Goal: Task Accomplishment & Management: Manage account settings

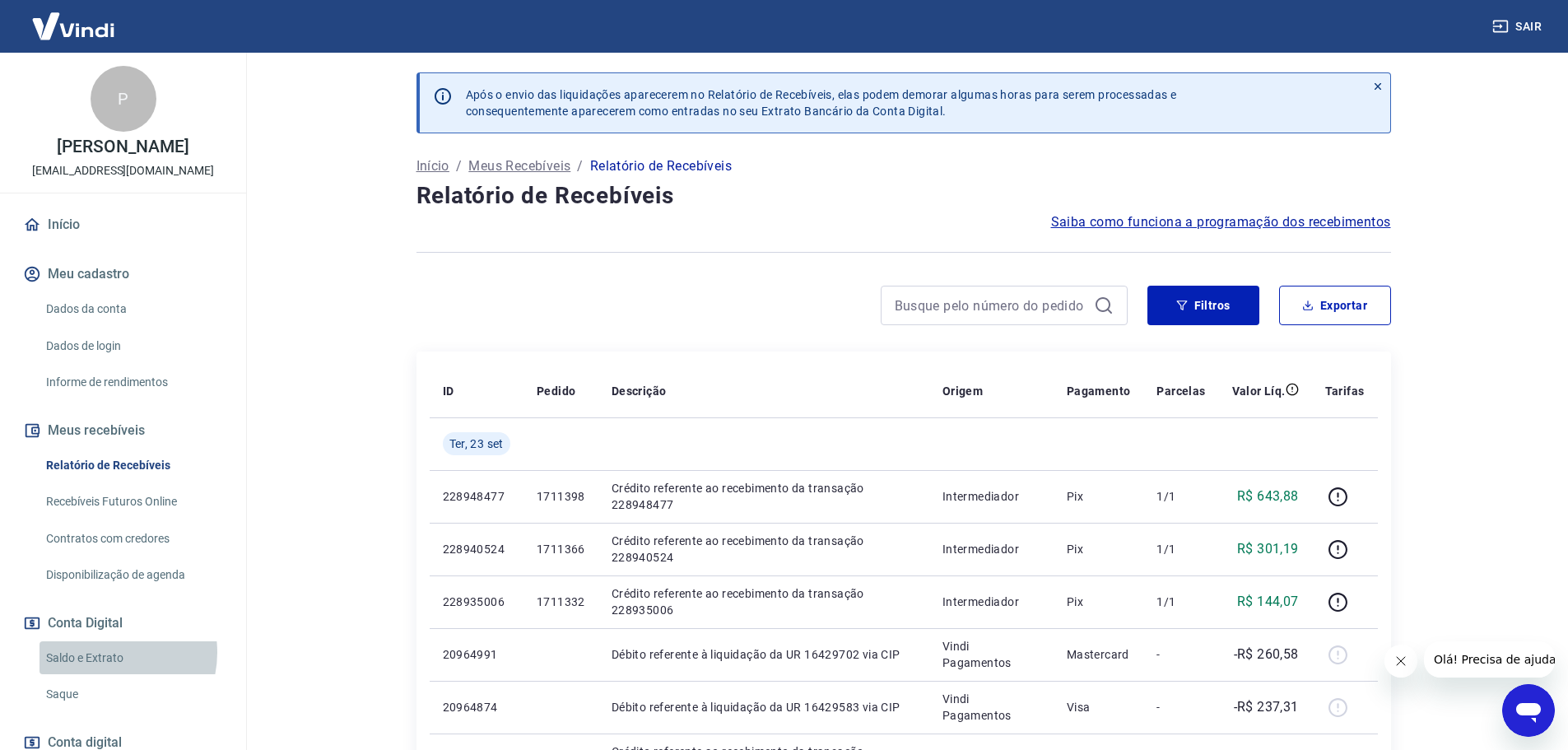
click at [106, 669] on link "Saldo e Extrato" at bounding box center [133, 658] width 187 height 34
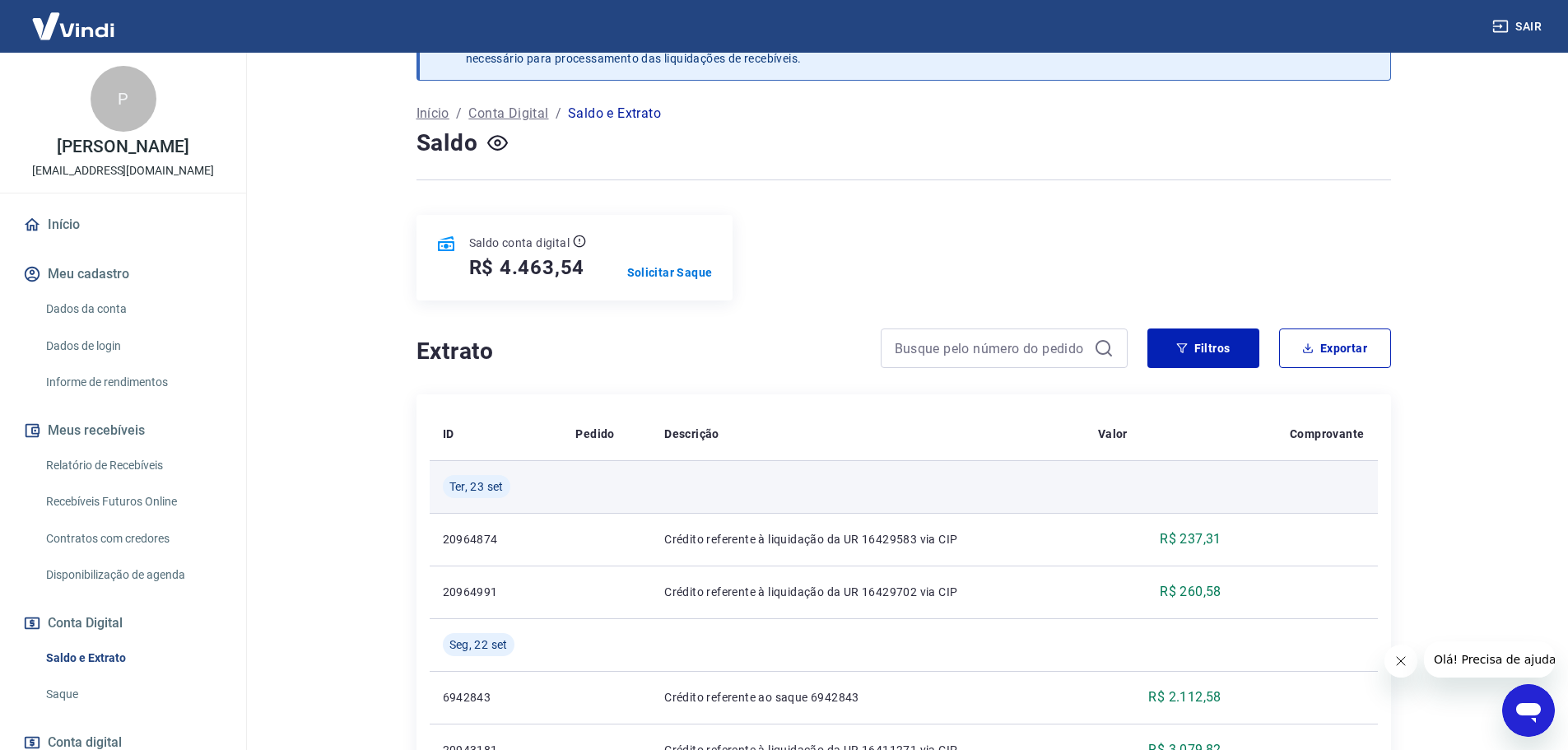
scroll to position [82, 0]
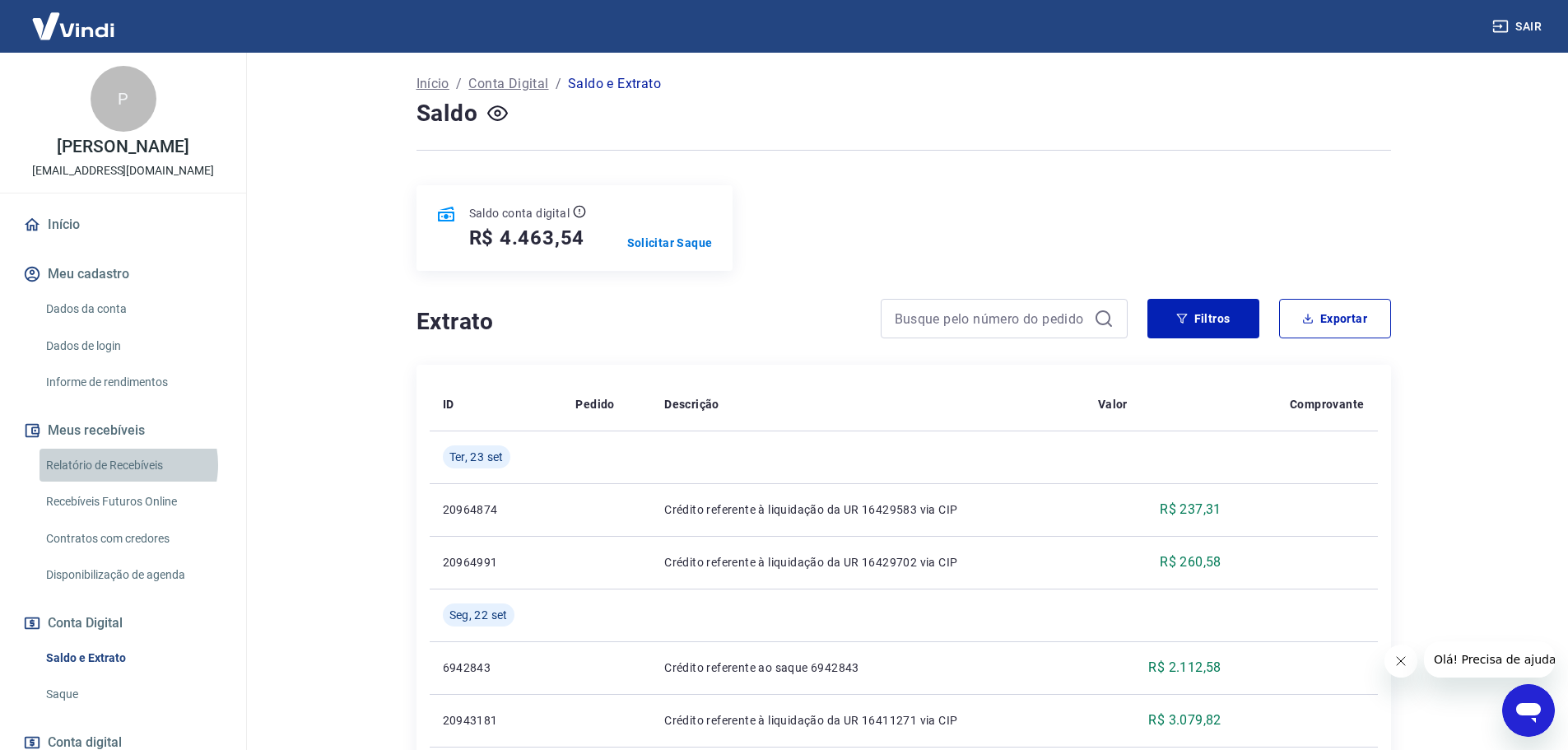
click at [128, 481] on link "Relatório de Recebíveis" at bounding box center [133, 466] width 187 height 34
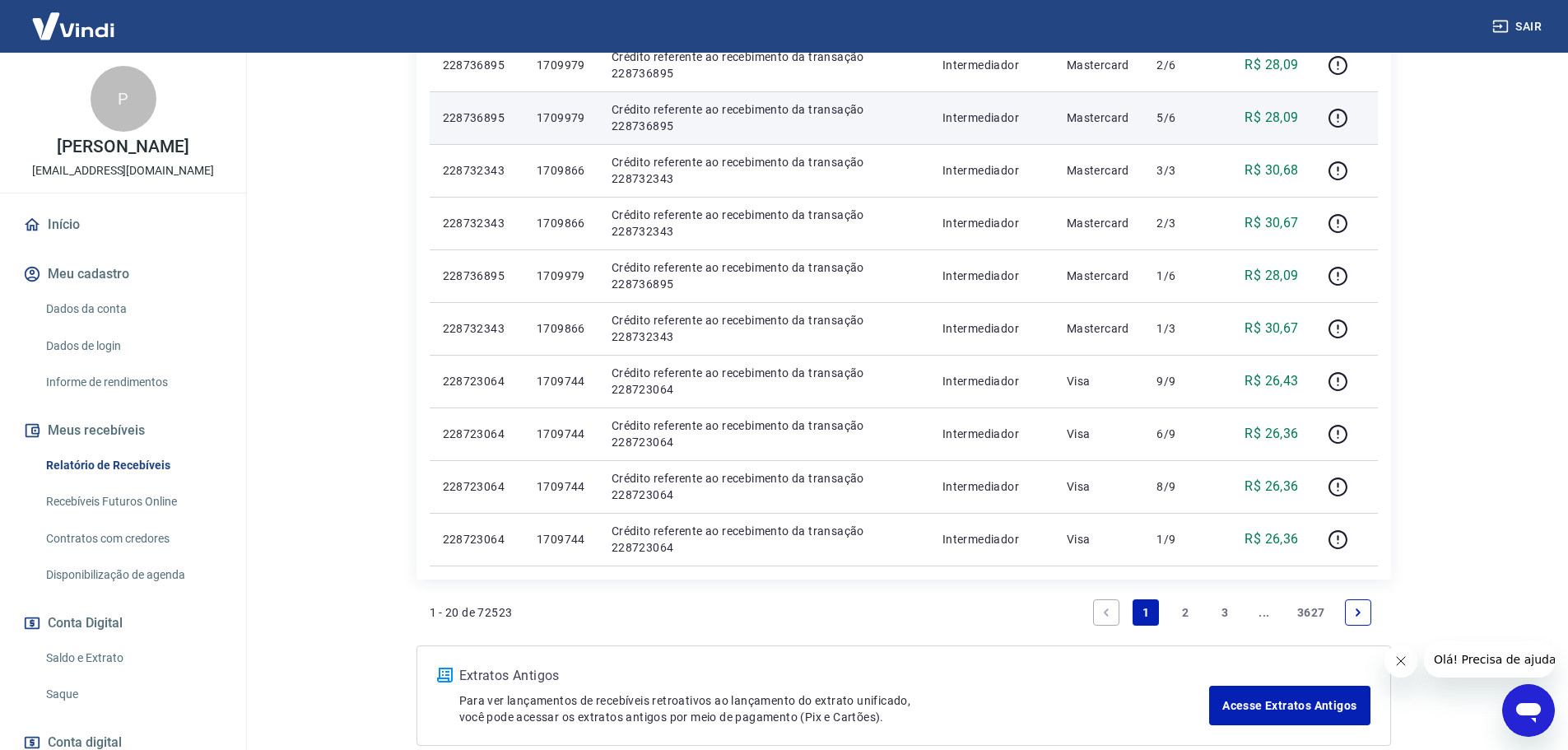
scroll to position [988, 0]
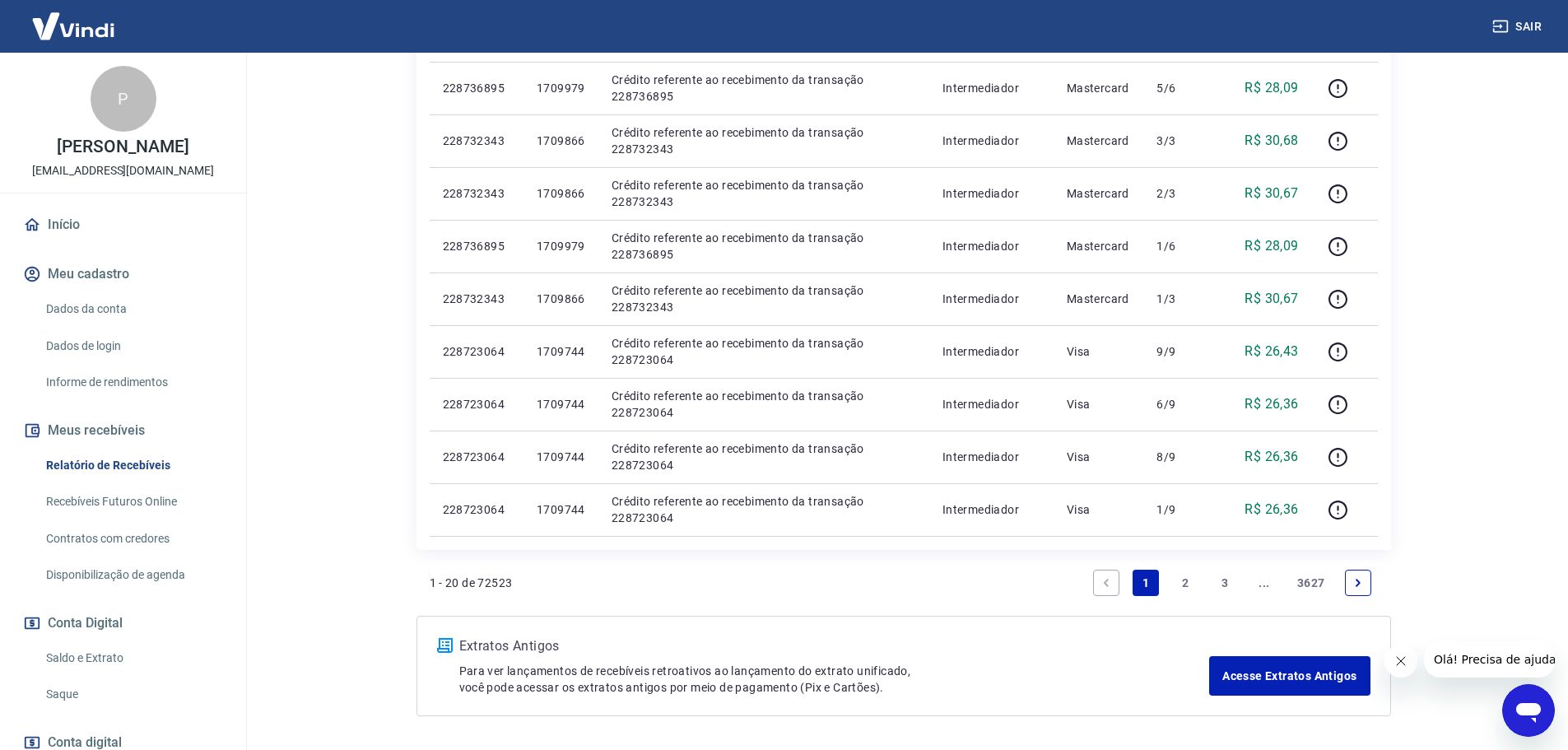
click at [1181, 580] on link "2" at bounding box center [1185, 582] width 27 height 27
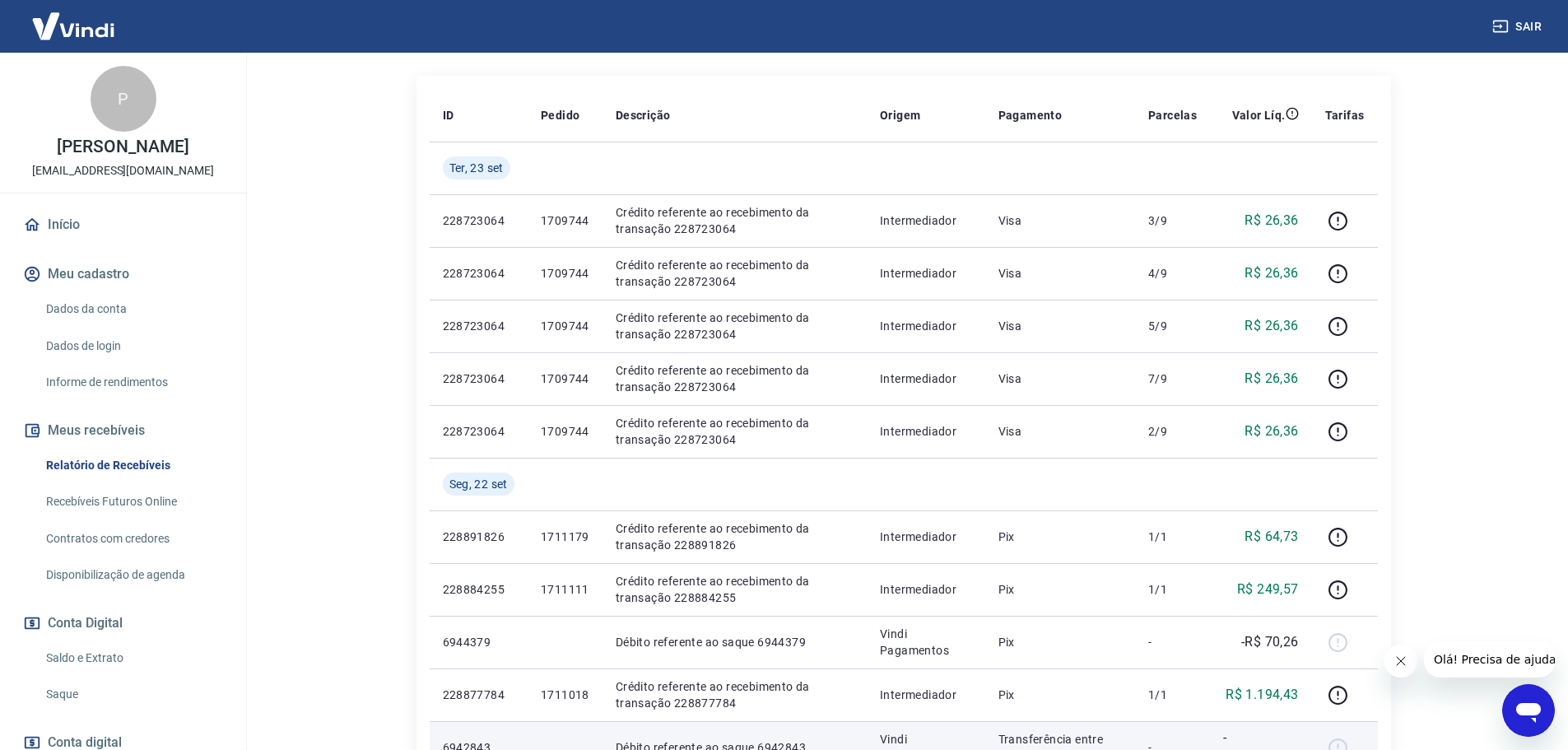
scroll to position [247, 0]
